Goal: Task Accomplishment & Management: Complete application form

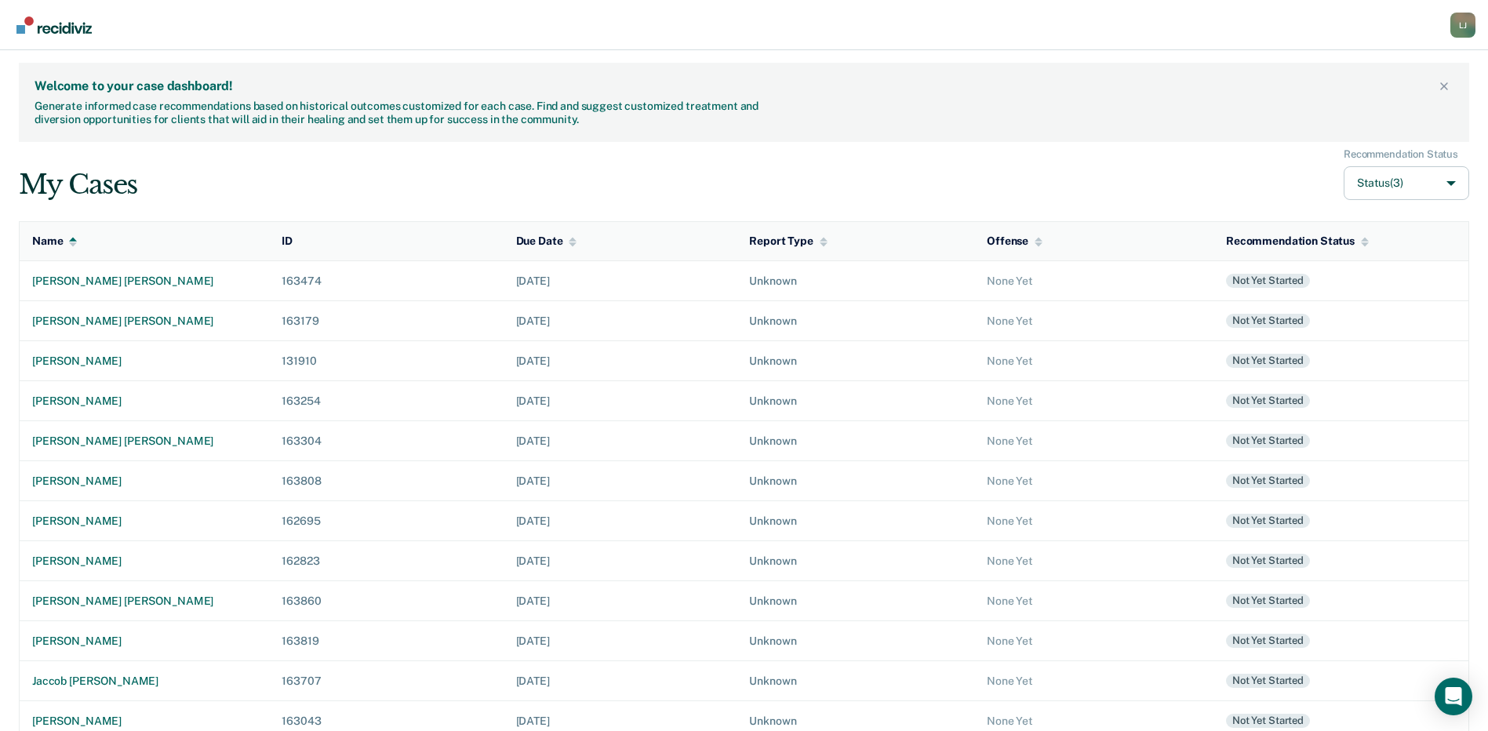
click at [946, 131] on div "Welcome to your case dashboard! Generate informed case recommendations based on…" at bounding box center [744, 102] width 1451 height 79
click at [89, 439] on div "[PERSON_NAME] [PERSON_NAME]" at bounding box center [144, 441] width 224 height 13
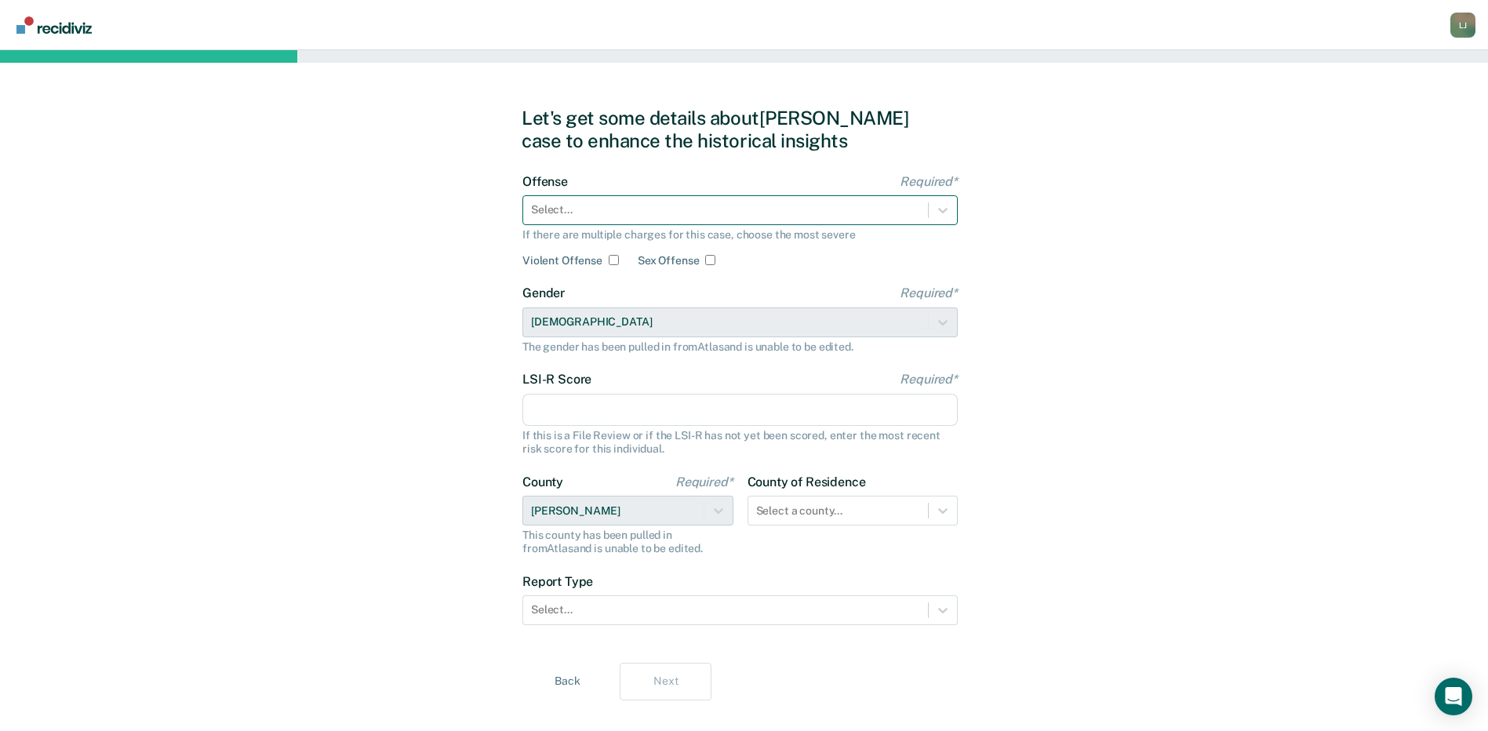
click at [745, 209] on div at bounding box center [725, 210] width 389 height 16
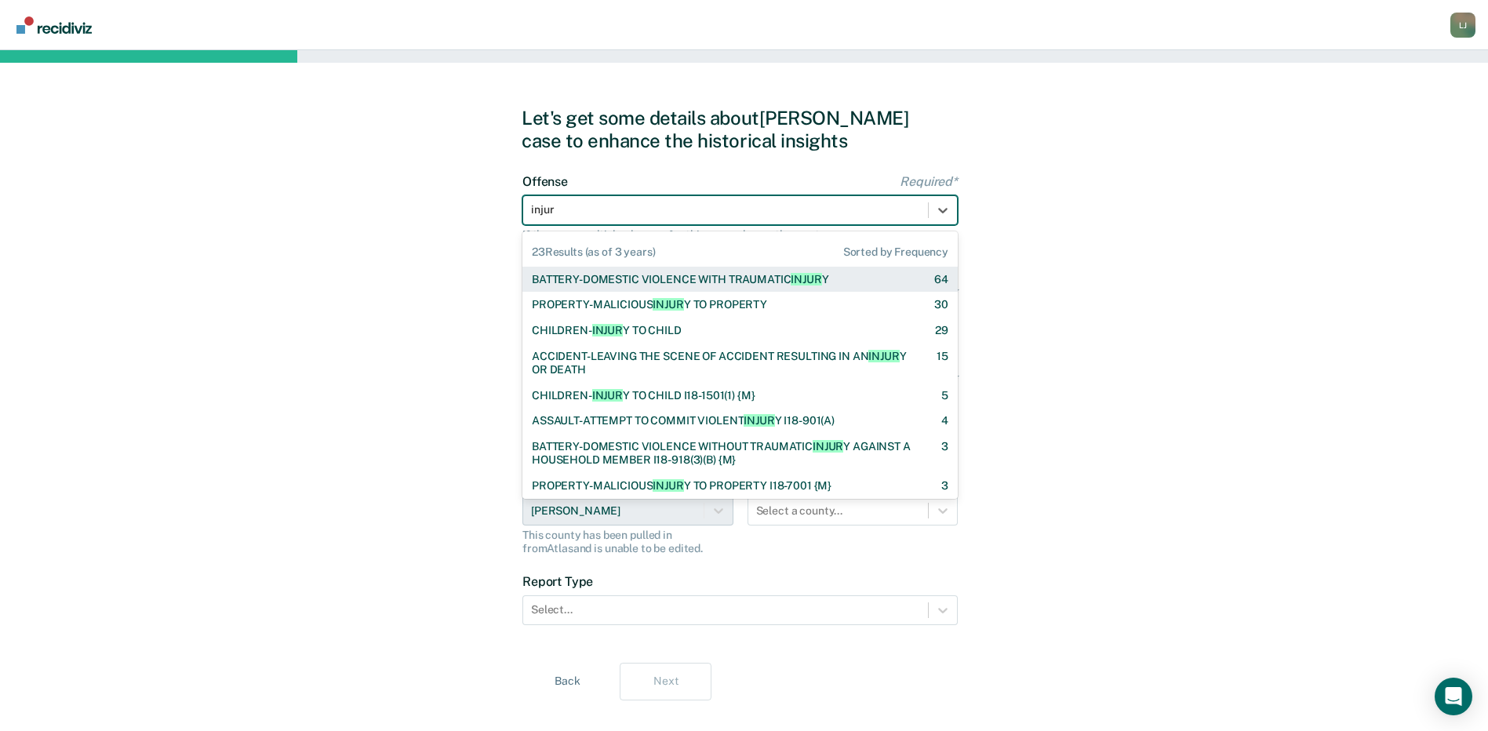
type input "injury"
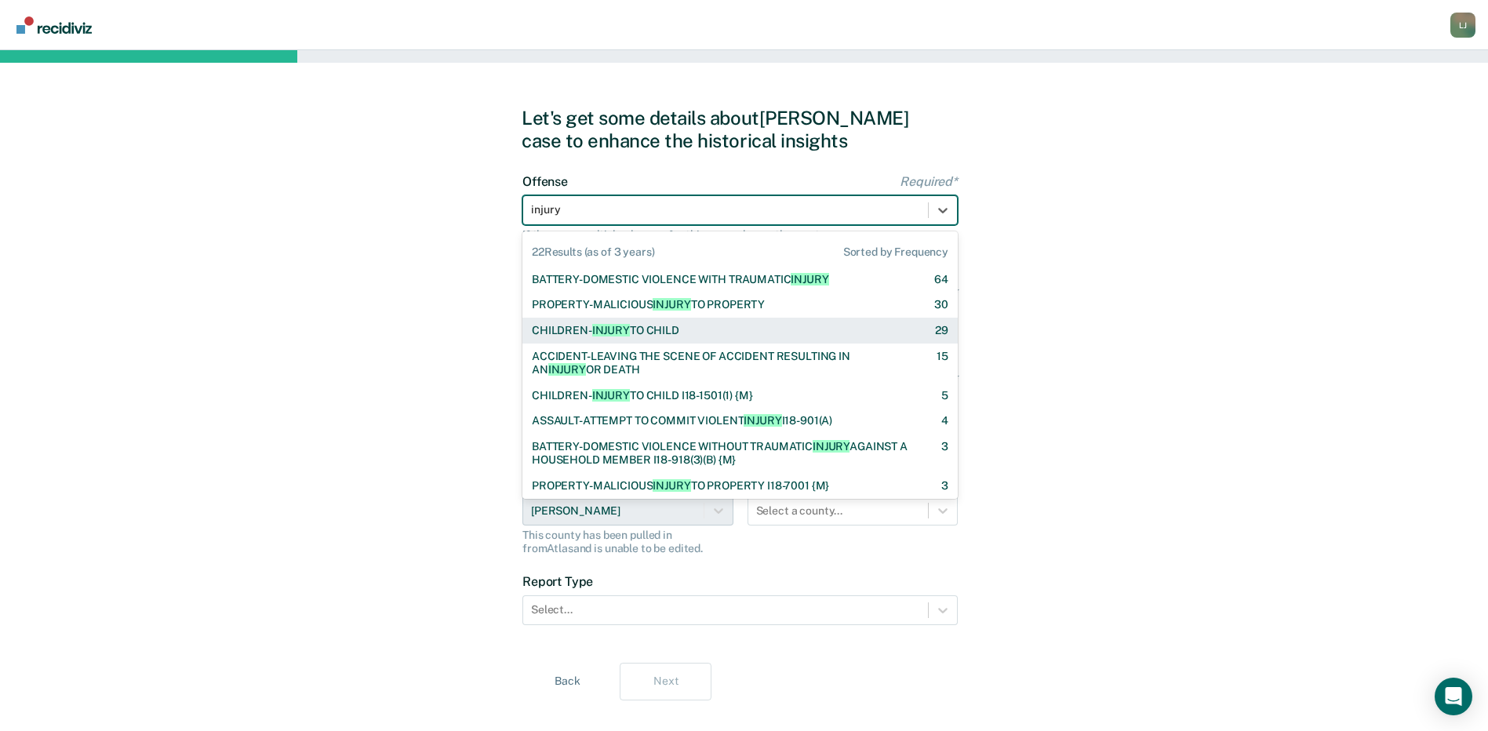
click at [626, 332] on span "INJURY" at bounding box center [611, 330] width 38 height 13
checkbox input "true"
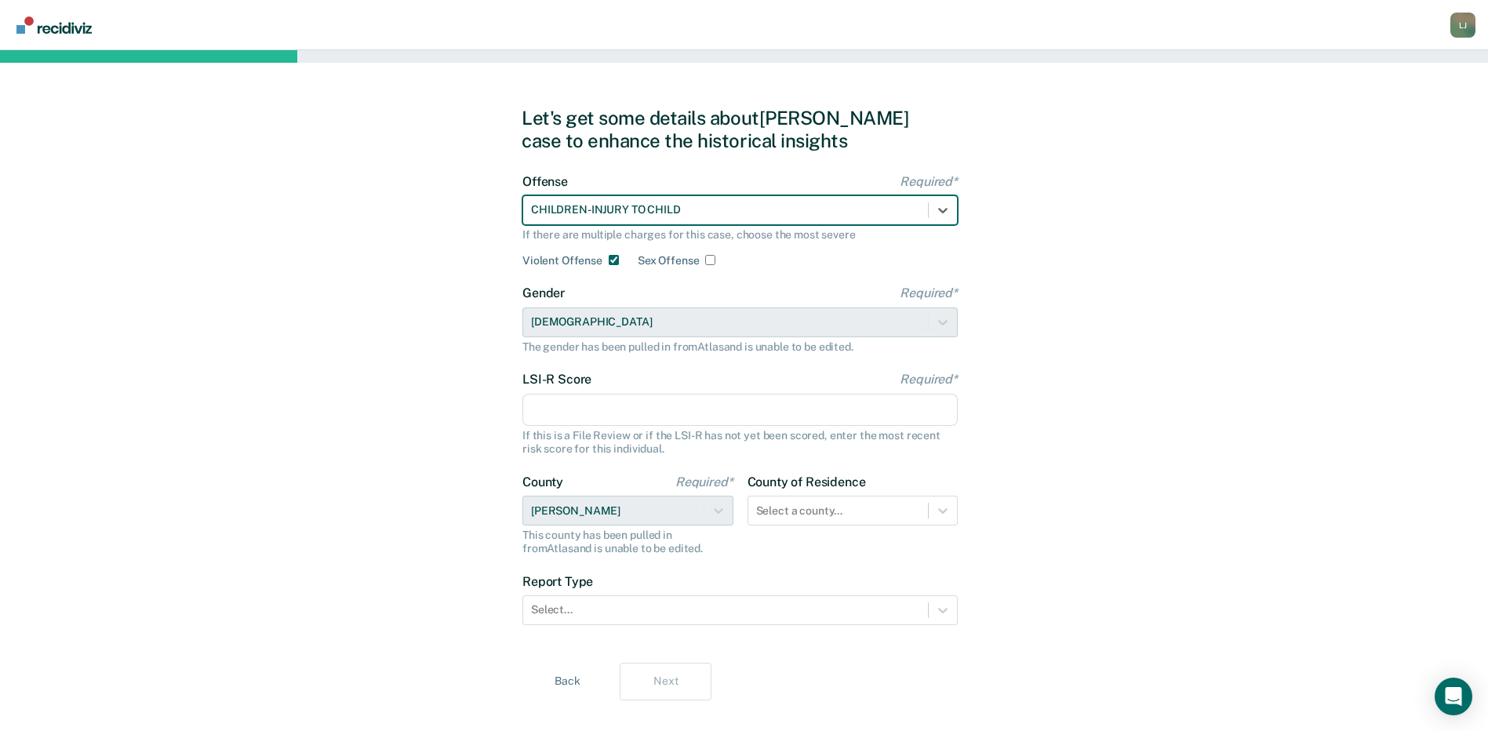
click at [592, 405] on input "LSI-R Score Required*" at bounding box center [740, 410] width 435 height 33
click at [680, 406] on input "LSI-R Score Required*" at bounding box center [740, 410] width 435 height 33
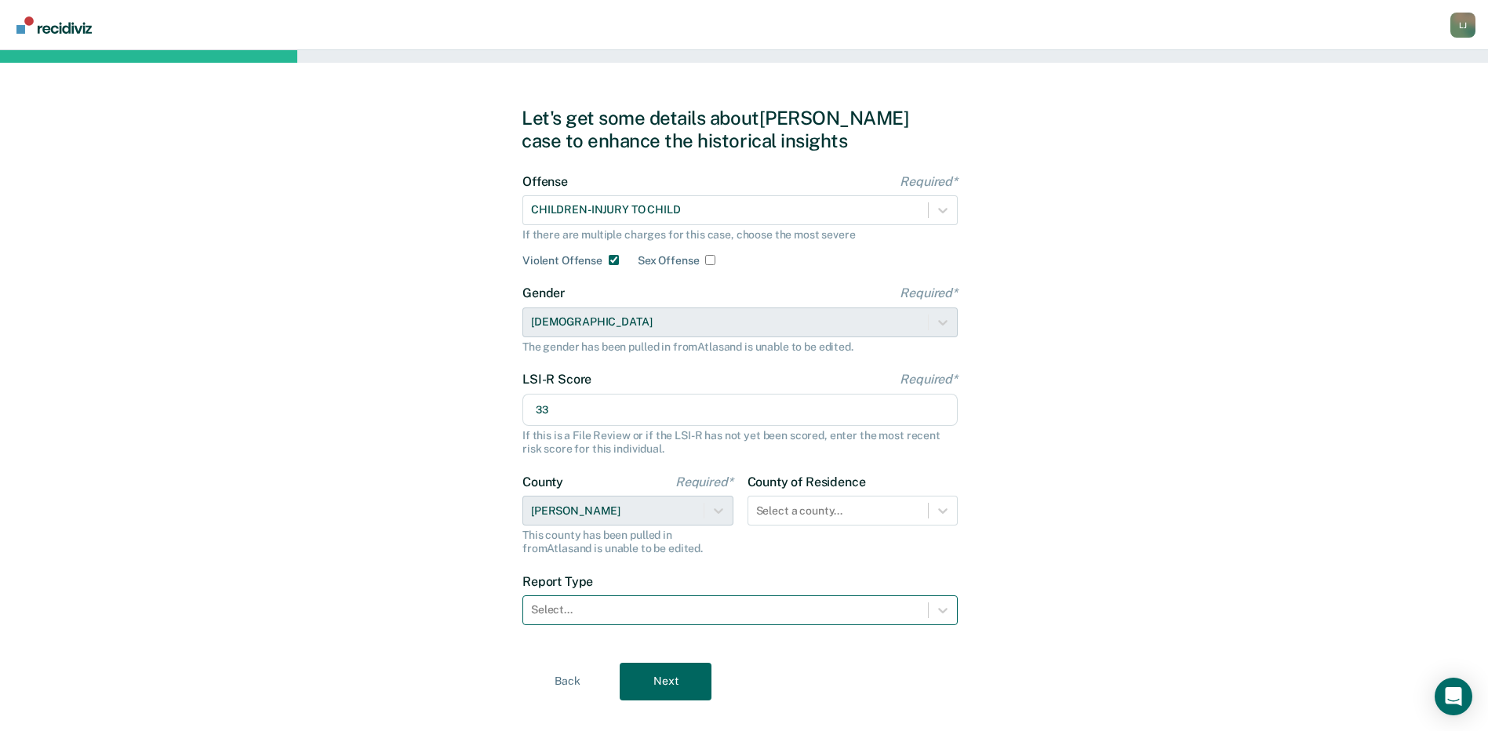
type input "33"
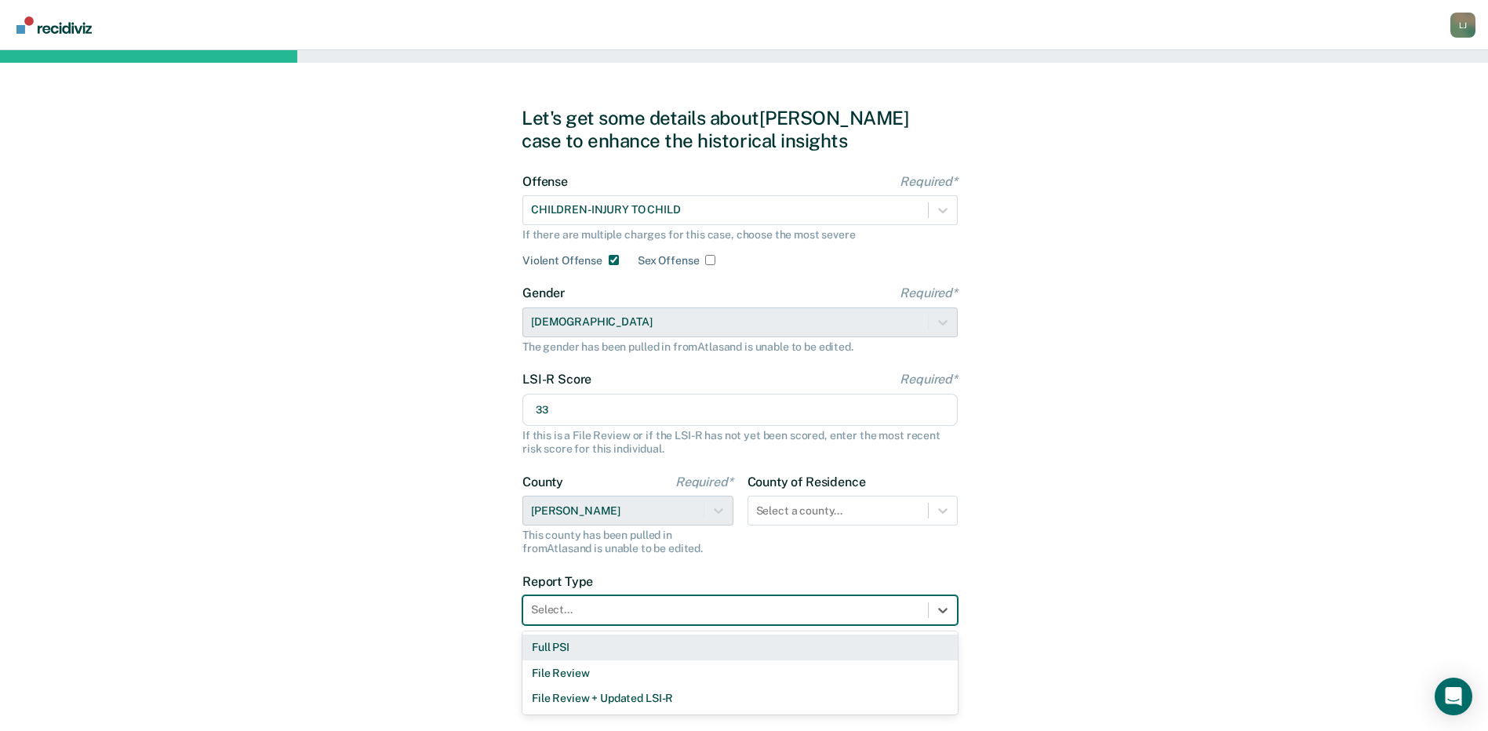
click at [695, 621] on div "Select..." at bounding box center [725, 610] width 405 height 23
click at [549, 649] on div "Full PSI" at bounding box center [740, 648] width 435 height 26
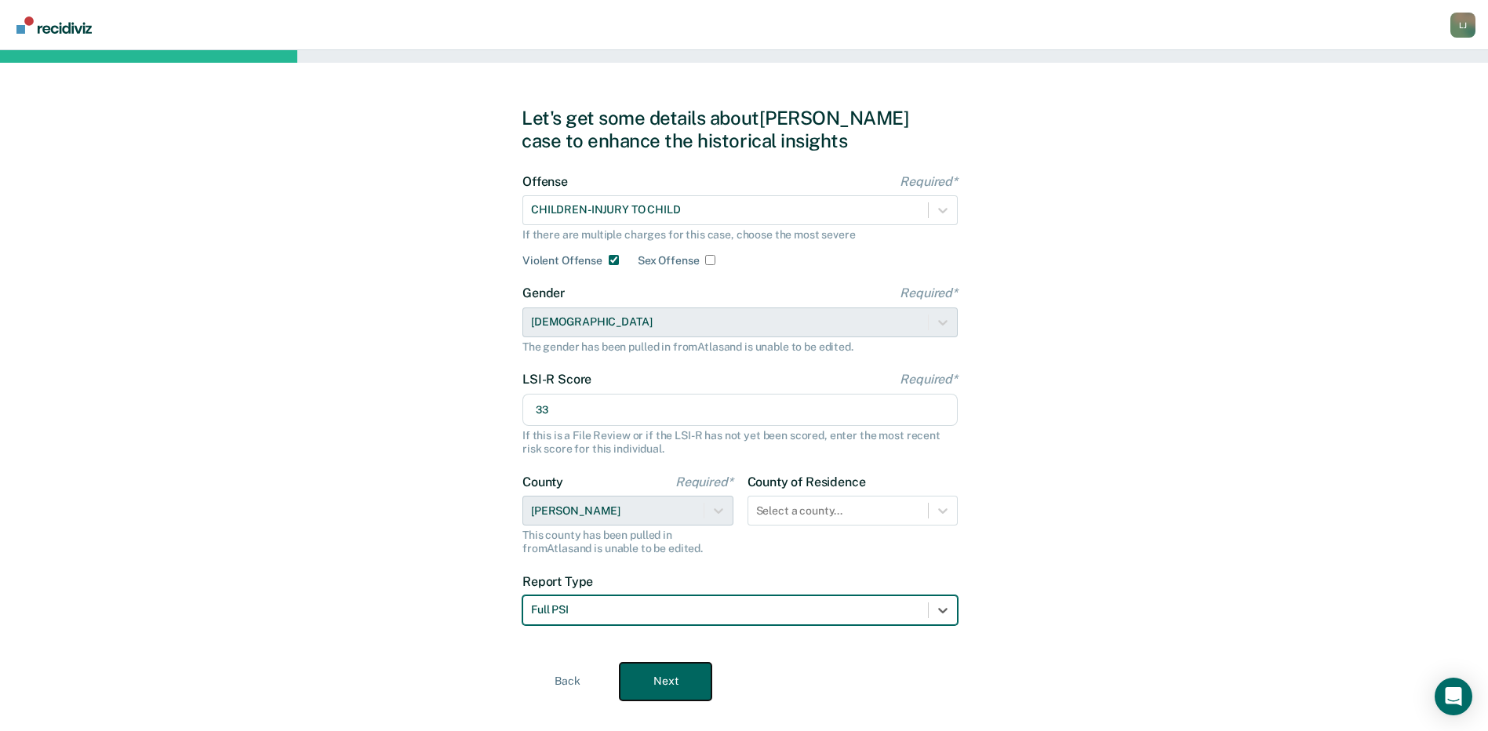
click at [710, 683] on button "Next" at bounding box center [666, 682] width 92 height 38
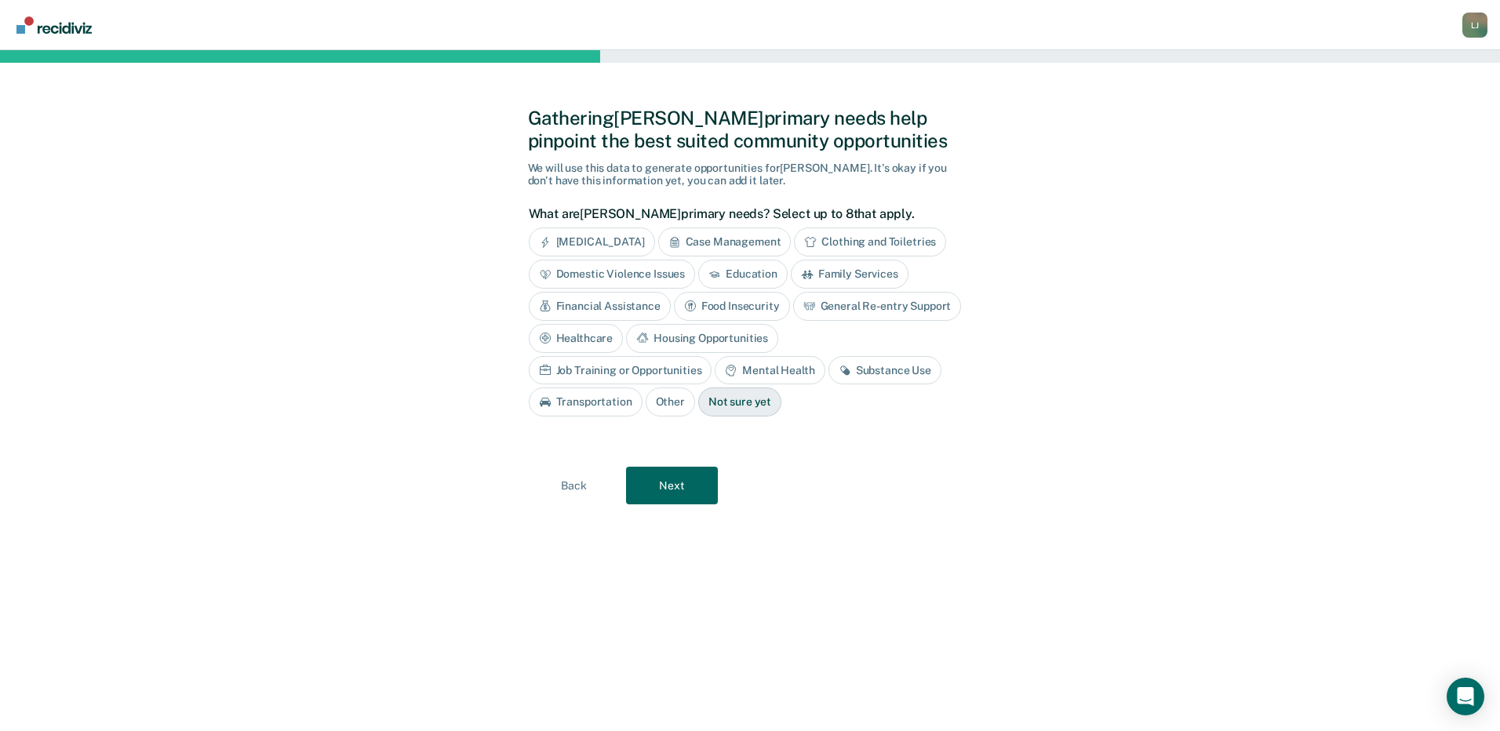
click at [745, 241] on div "Case Management" at bounding box center [724, 242] width 133 height 29
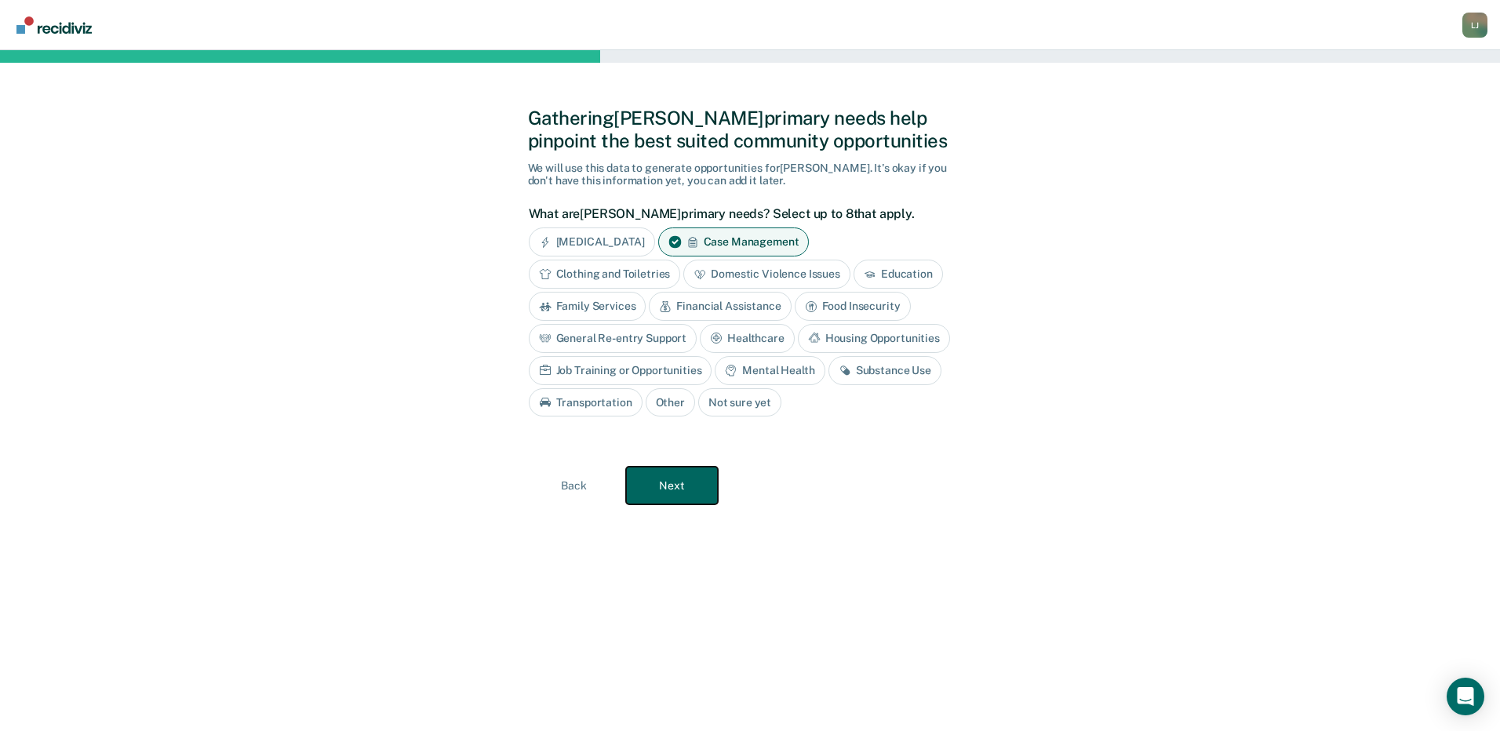
click at [711, 486] on button "Next" at bounding box center [672, 486] width 92 height 38
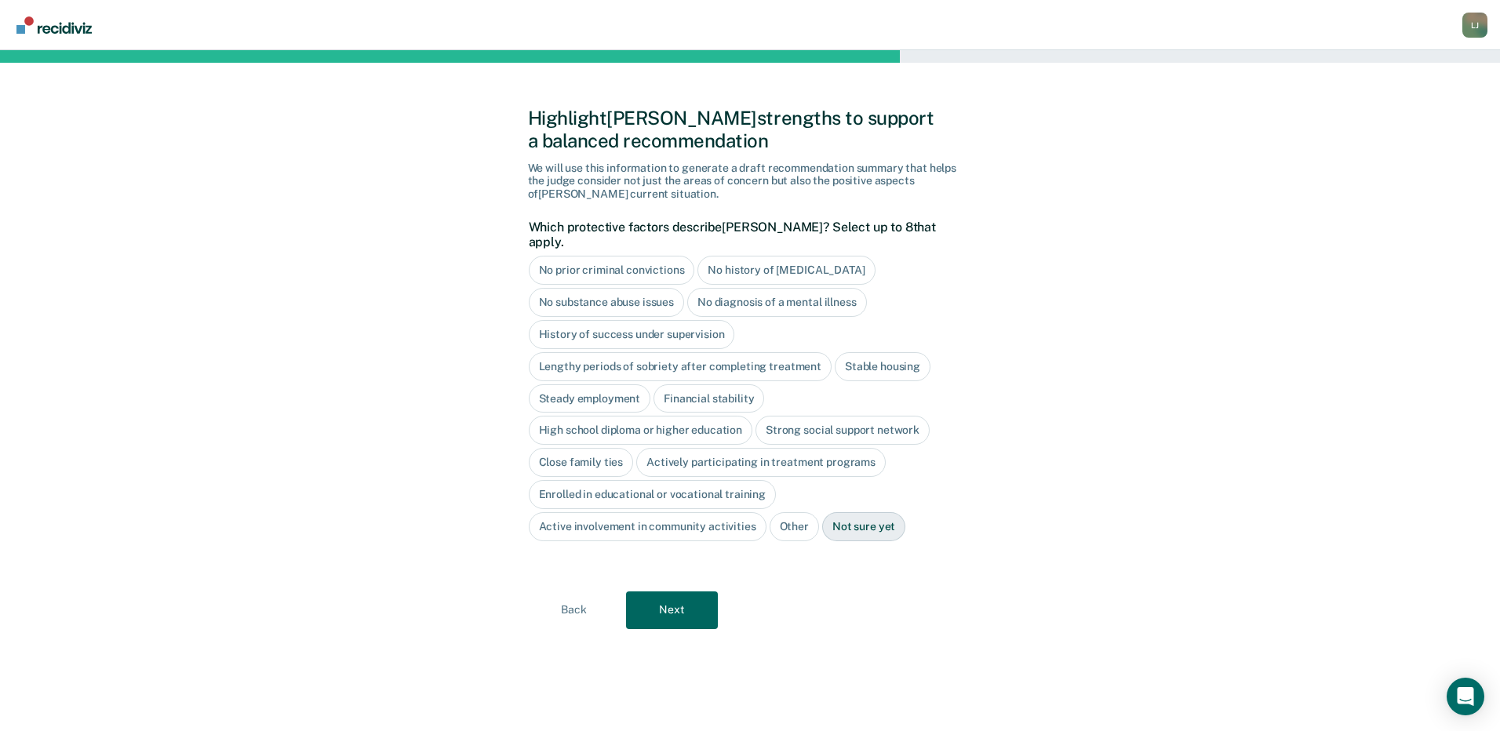
click at [628, 416] on div "High school diploma or higher education" at bounding box center [641, 430] width 224 height 29
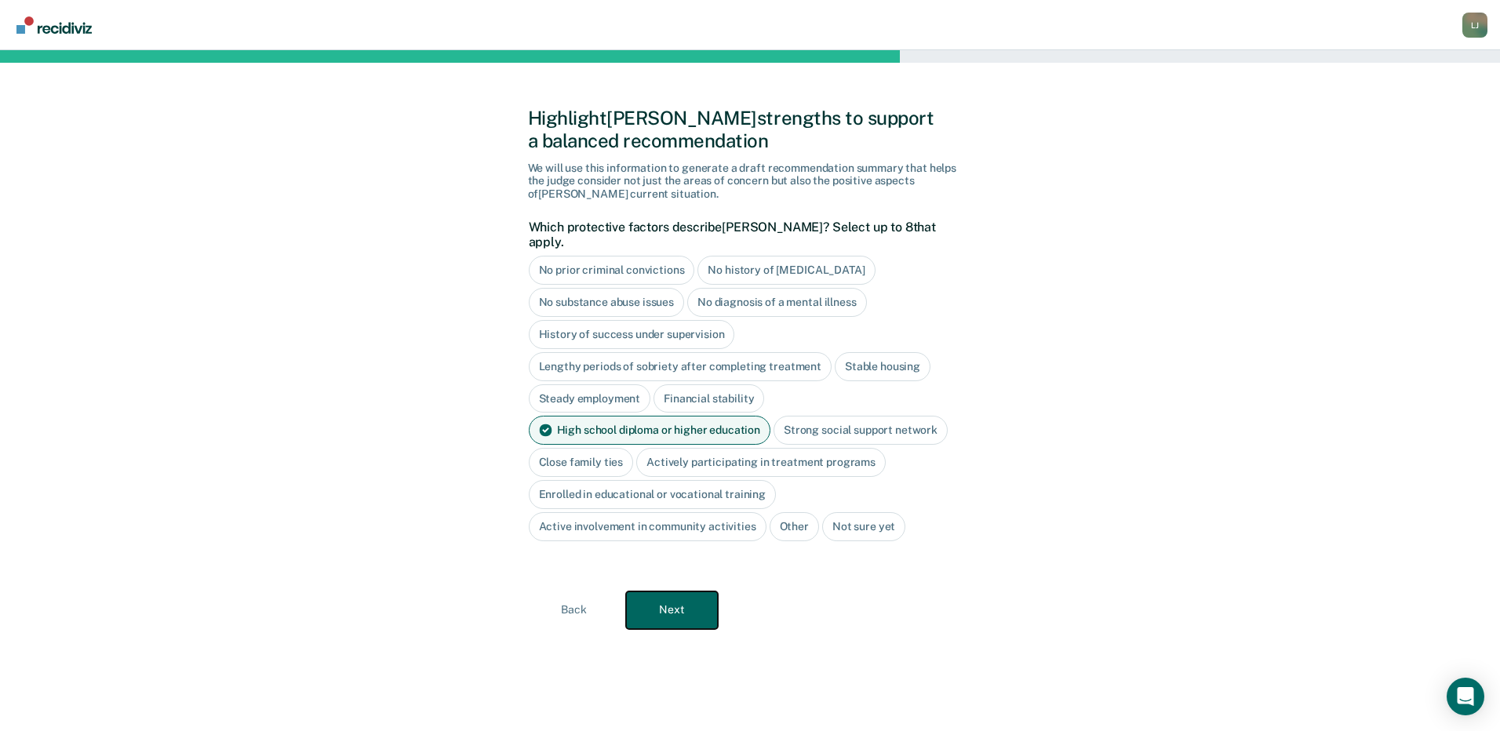
click at [677, 603] on button "Next" at bounding box center [672, 611] width 92 height 38
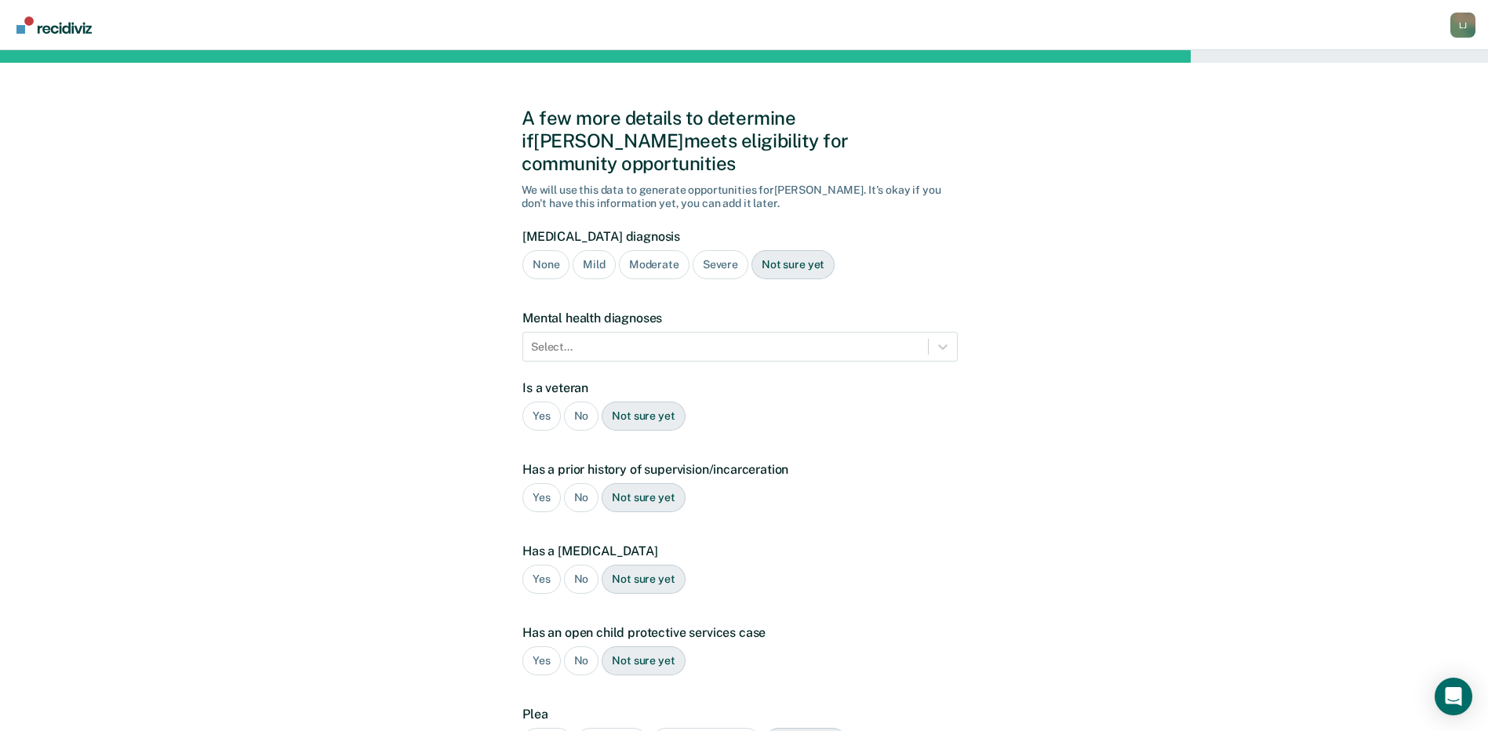
click at [668, 250] on div "Moderate" at bounding box center [654, 264] width 71 height 29
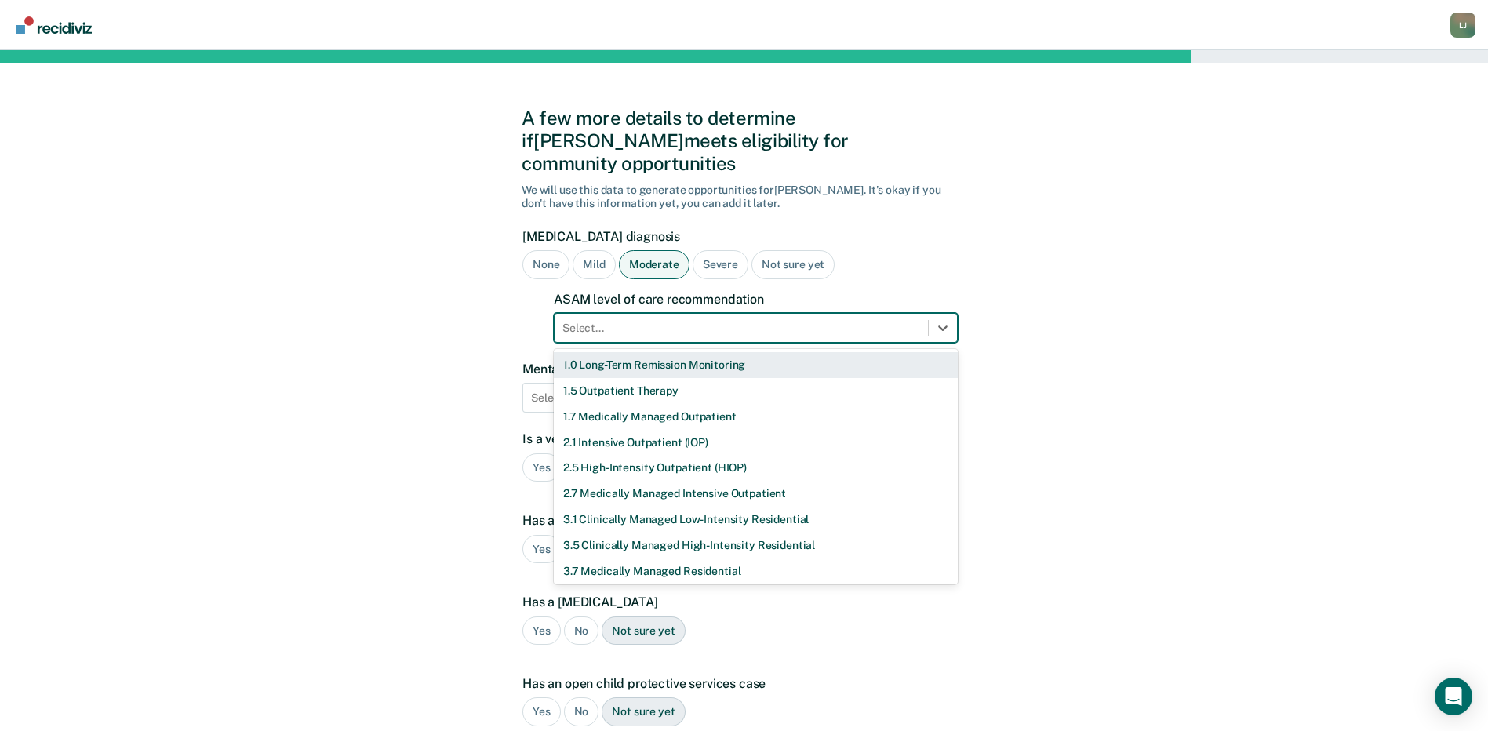
click at [675, 320] on div at bounding box center [742, 328] width 358 height 16
click at [681, 430] on div "2.1 Intensive Outpatient (IOP)" at bounding box center [756, 443] width 404 height 26
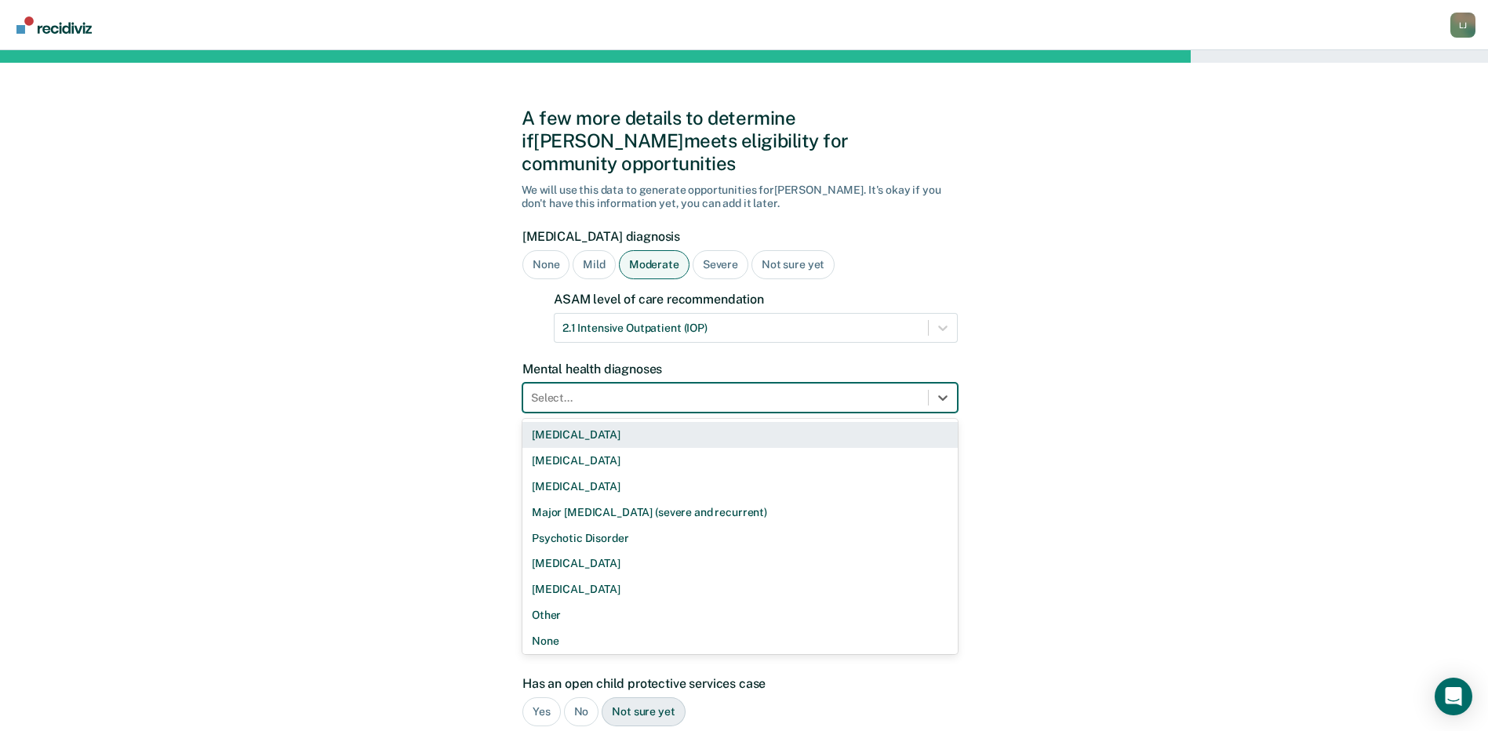
click at [574, 390] on div at bounding box center [725, 398] width 389 height 16
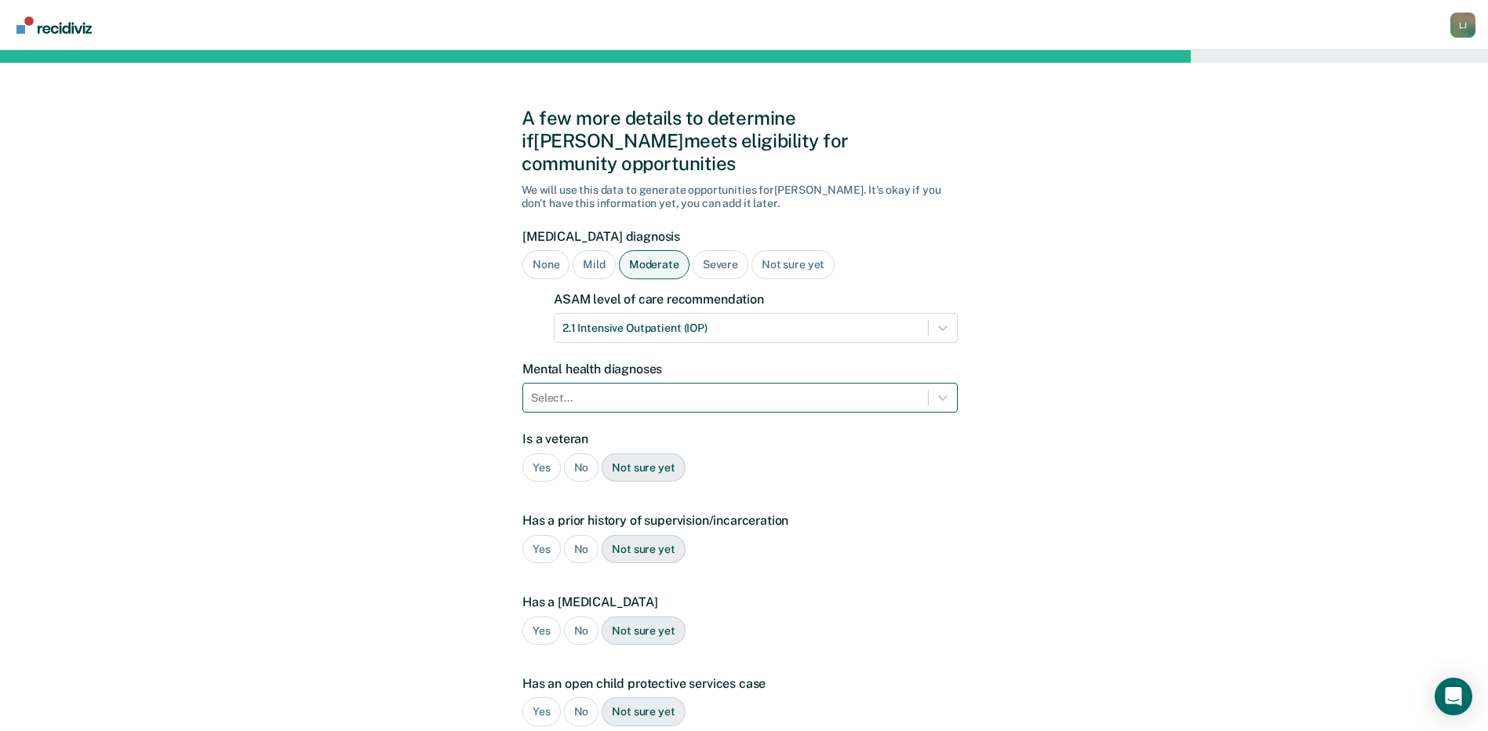
click at [647, 390] on div at bounding box center [725, 398] width 389 height 16
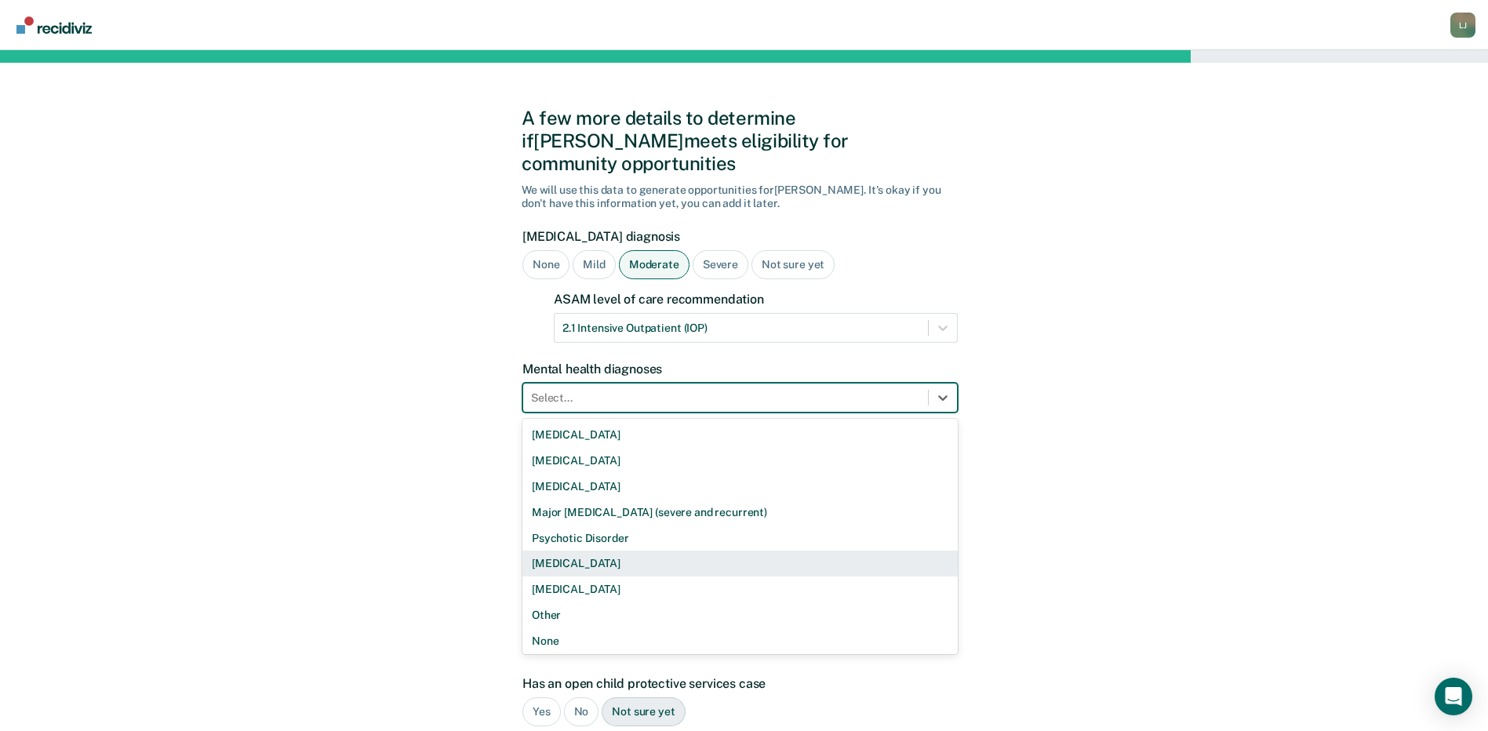
click at [569, 551] on div "[MEDICAL_DATA]" at bounding box center [740, 564] width 435 height 26
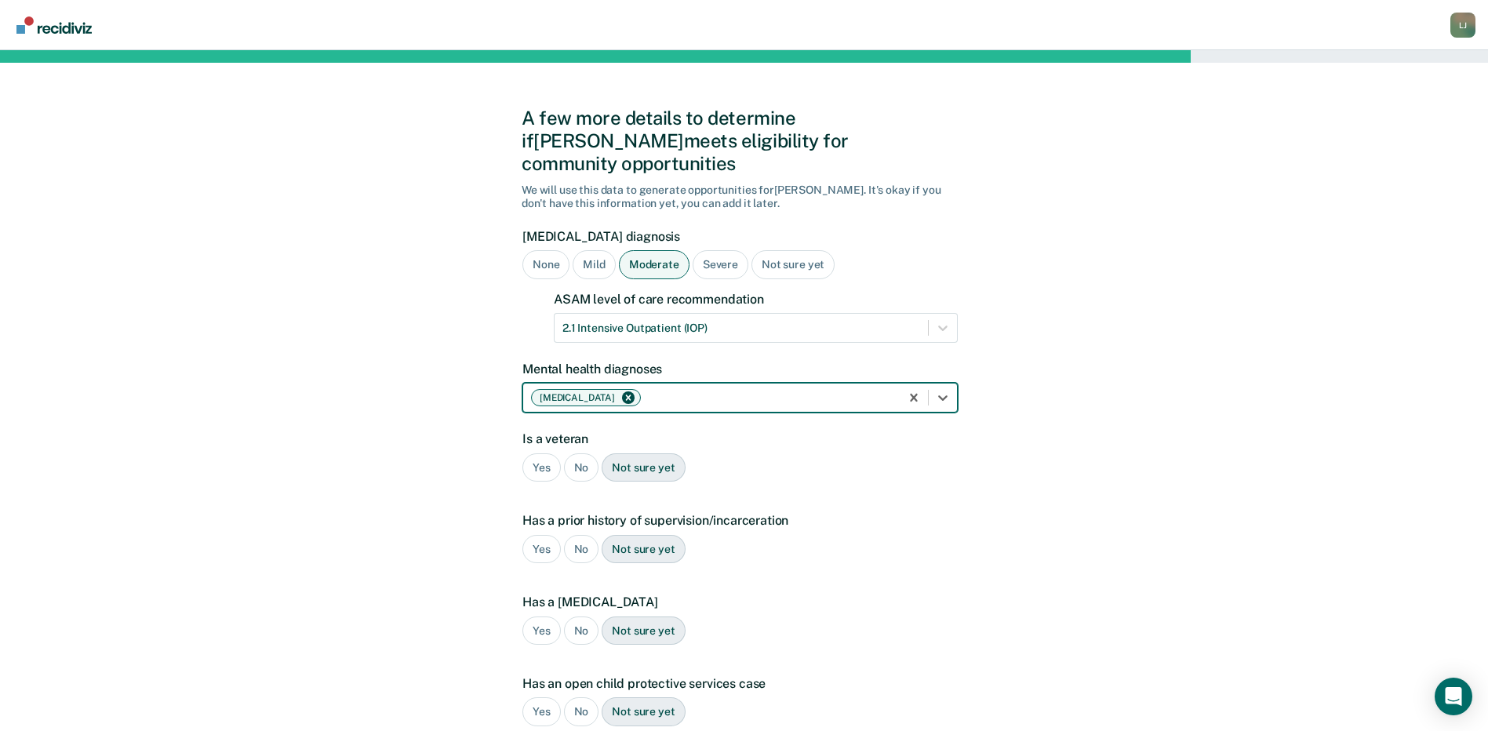
click at [586, 454] on div "No" at bounding box center [581, 468] width 35 height 29
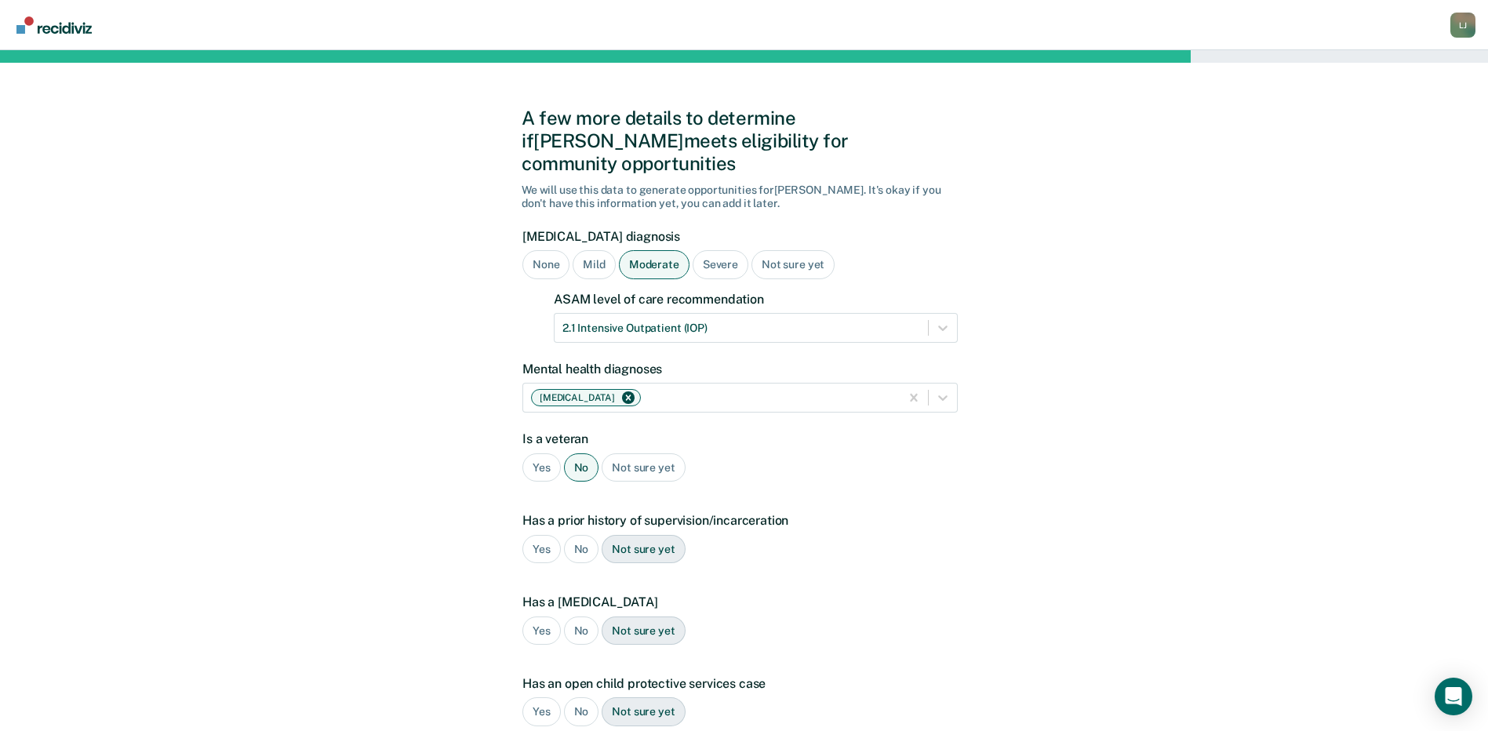
click at [578, 535] on div "No" at bounding box center [581, 549] width 35 height 29
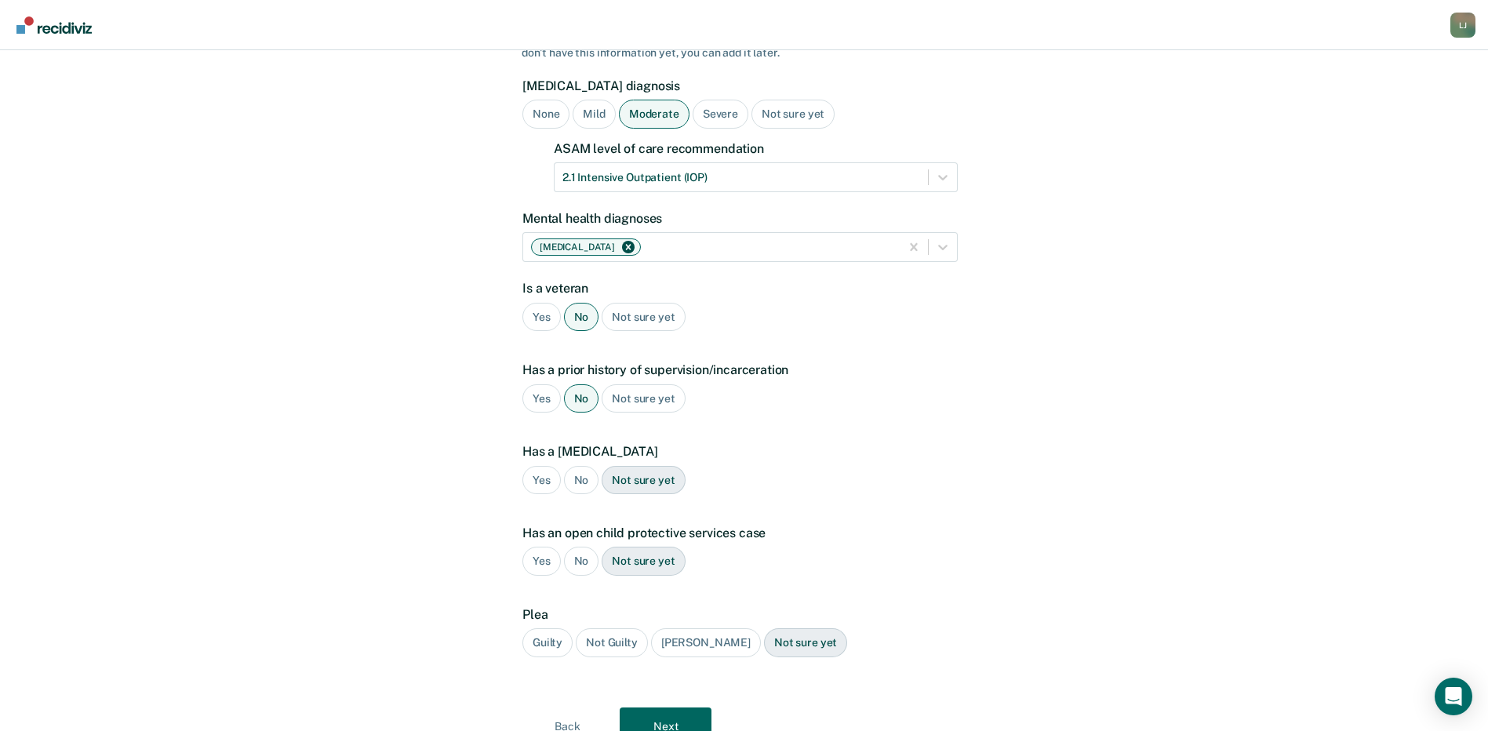
scroll to position [157, 0]
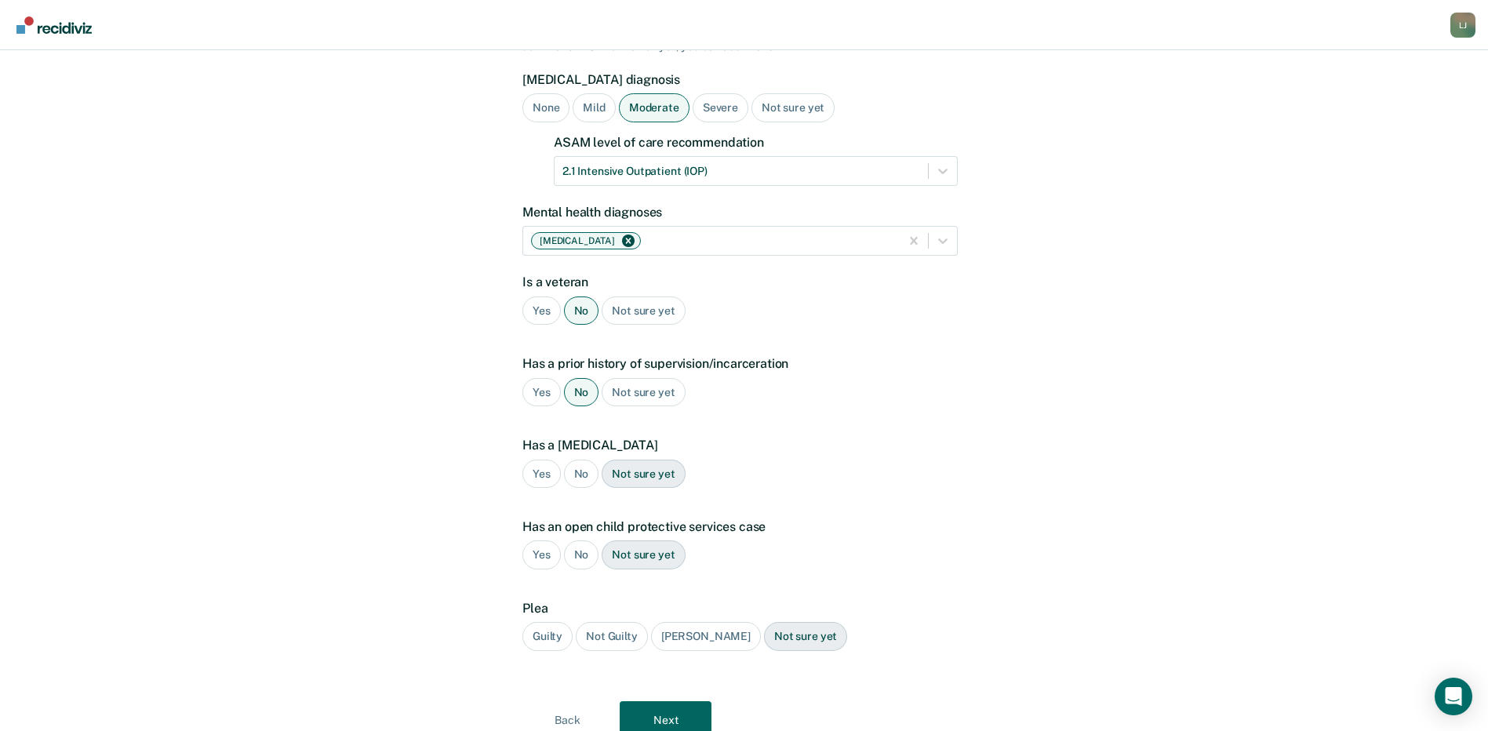
click at [581, 541] on div "No" at bounding box center [581, 555] width 35 height 29
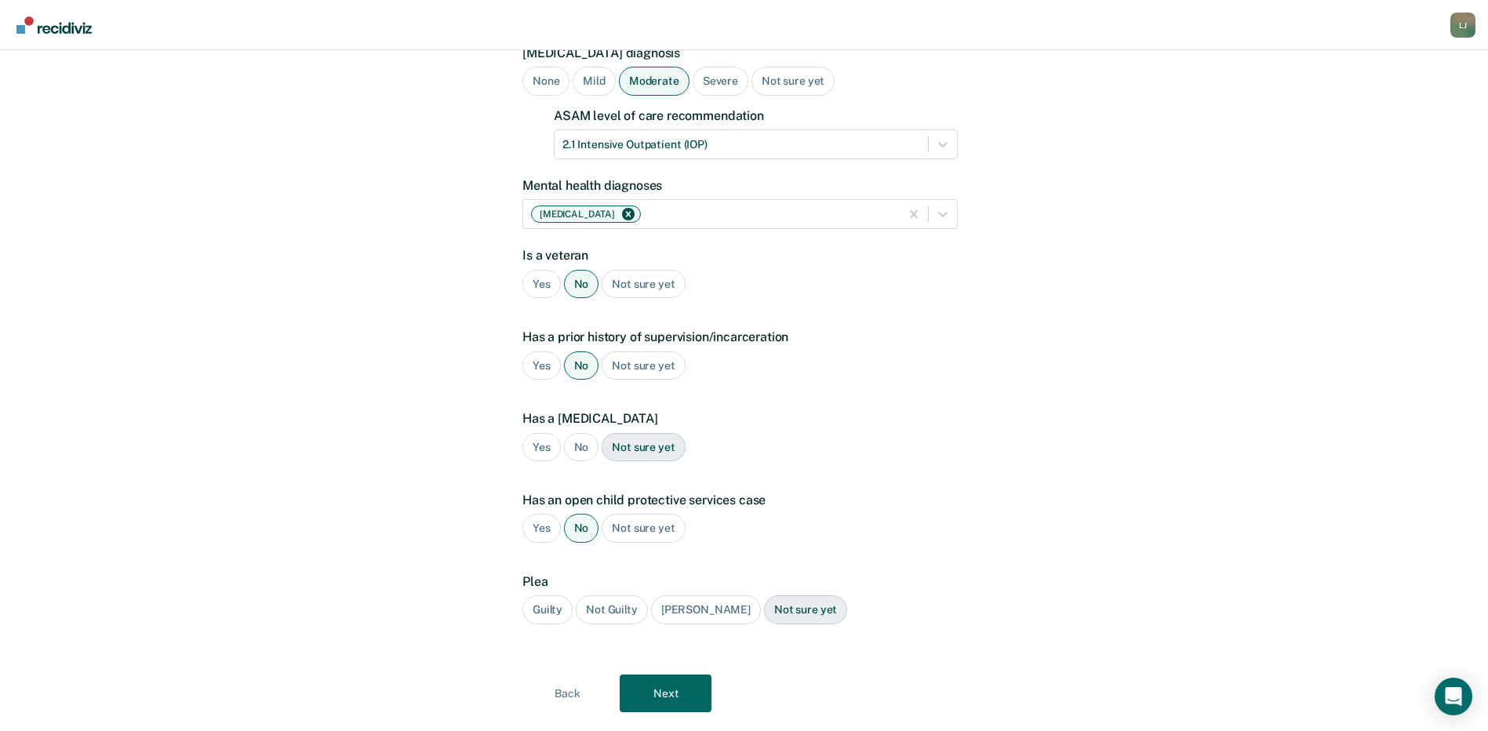
scroll to position [199, 0]
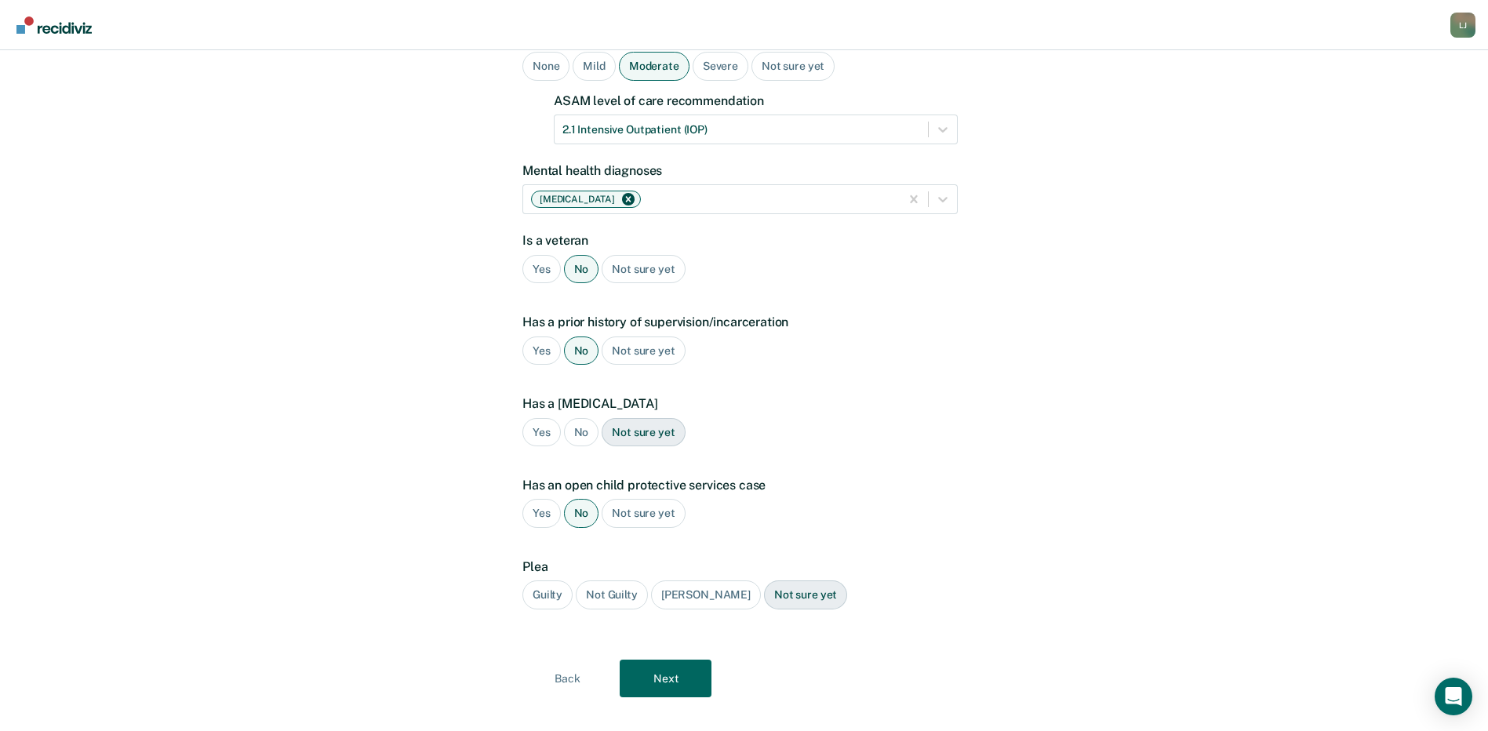
click at [557, 581] on div "Guilty" at bounding box center [548, 595] width 50 height 29
click at [698, 660] on button "Next" at bounding box center [666, 679] width 92 height 38
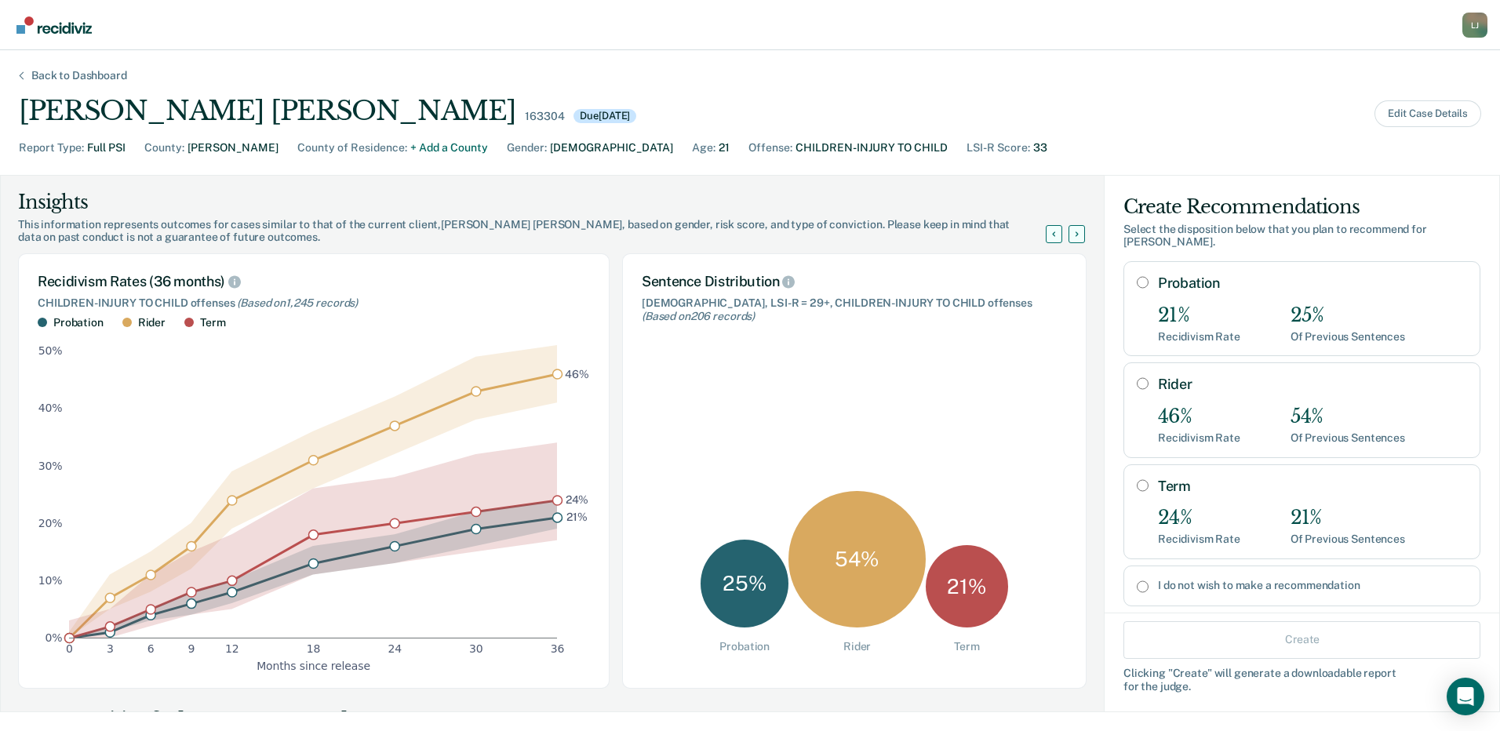
click at [1137, 377] on input "Rider" at bounding box center [1143, 383] width 12 height 13
radio input "true"
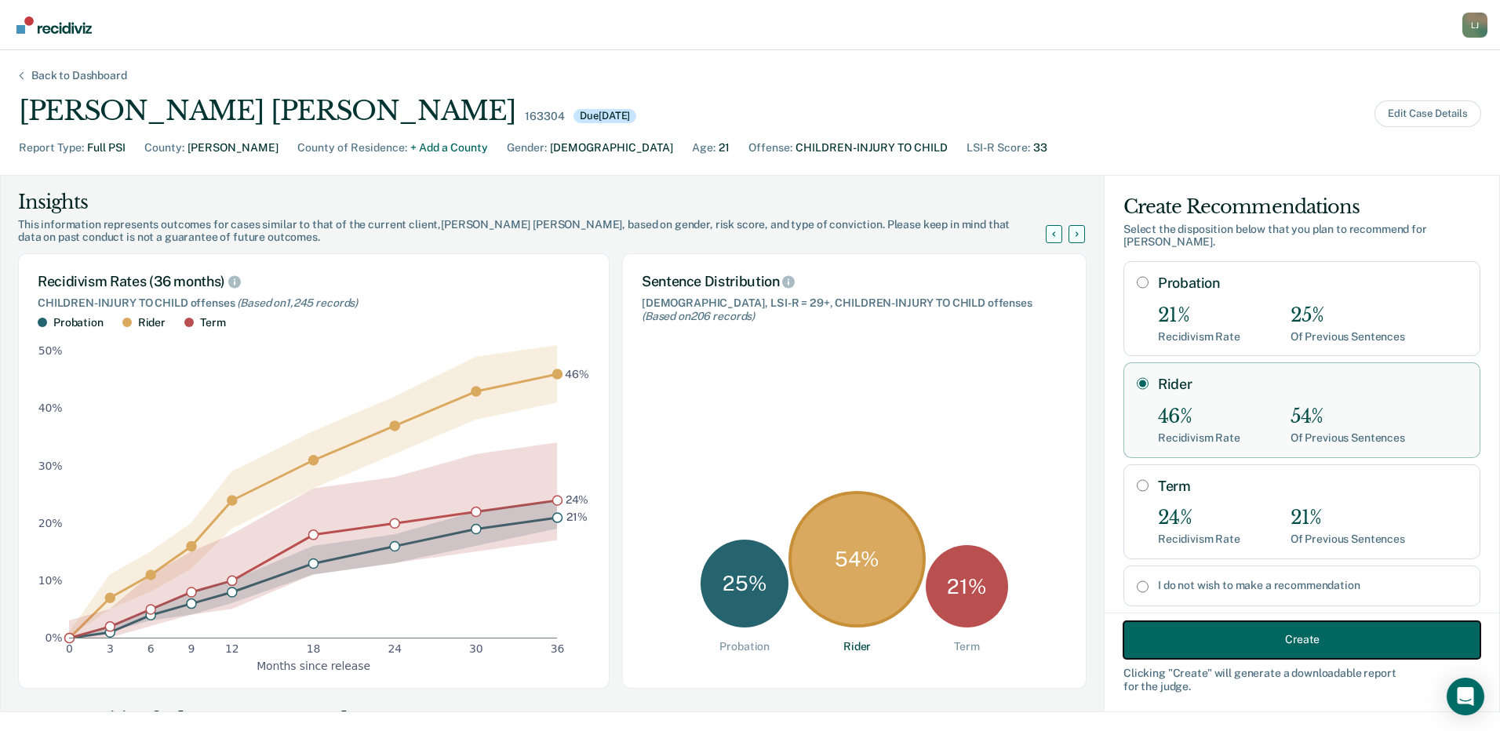
click at [1299, 633] on button "Create" at bounding box center [1302, 640] width 357 height 38
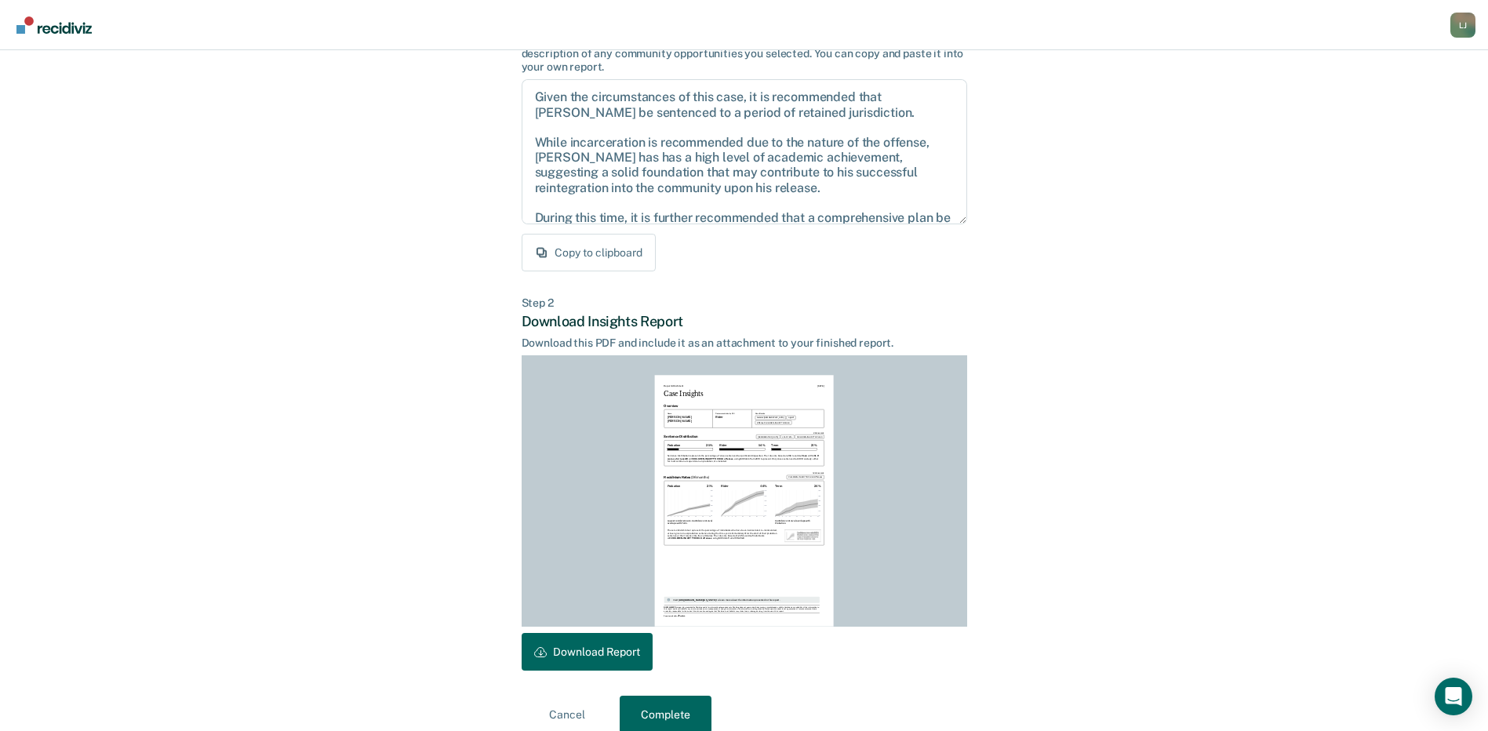
scroll to position [163, 0]
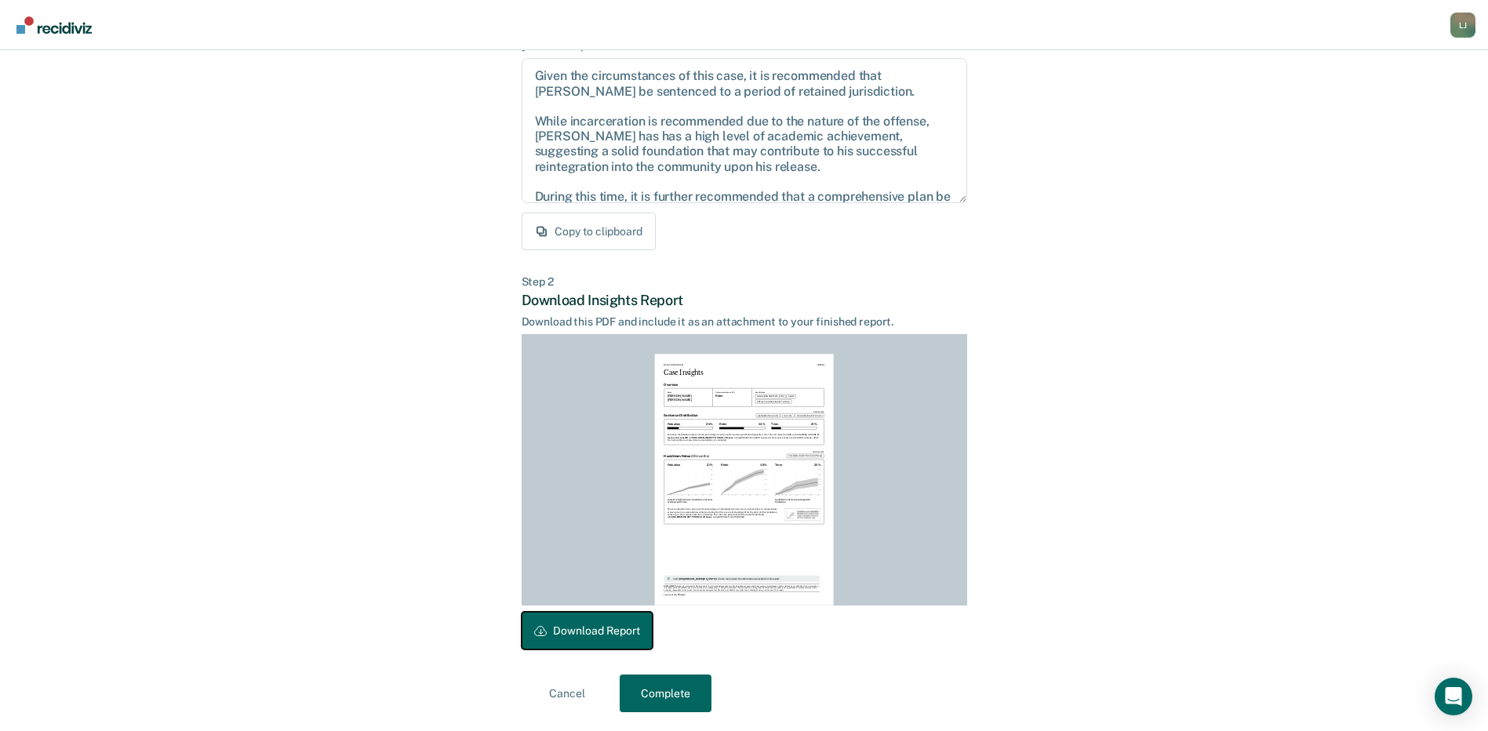
click at [570, 624] on button "Download Report" at bounding box center [587, 631] width 131 height 38
click at [660, 693] on button "Complete" at bounding box center [666, 694] width 92 height 38
